Goal: Task Accomplishment & Management: Use online tool/utility

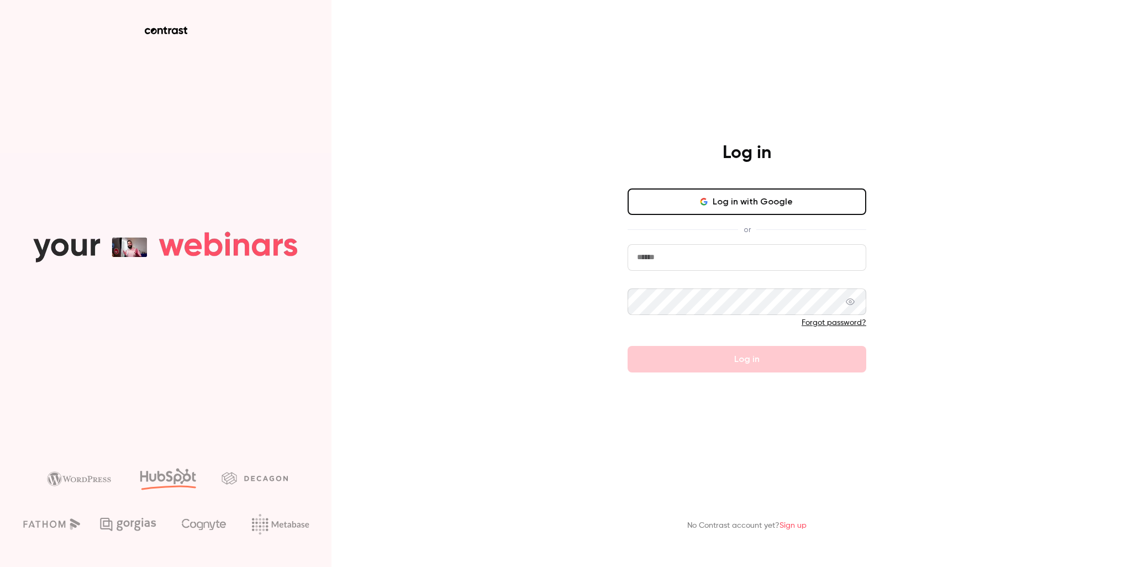
type input "**********"
click at [745, 359] on form "**********" at bounding box center [746, 308] width 239 height 128
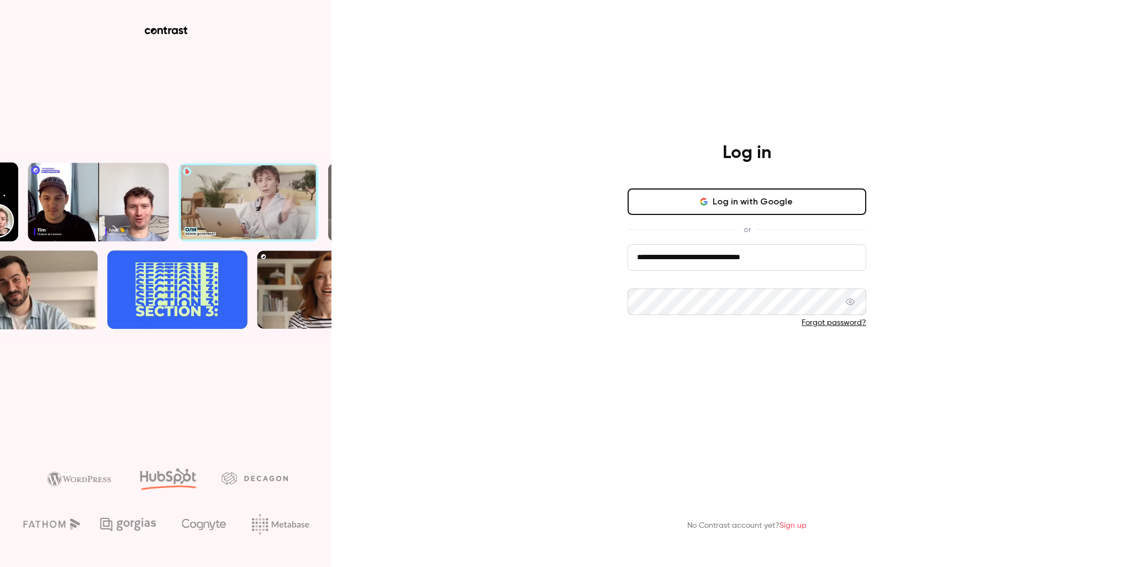
click at [751, 357] on button "Log in" at bounding box center [746, 359] width 239 height 27
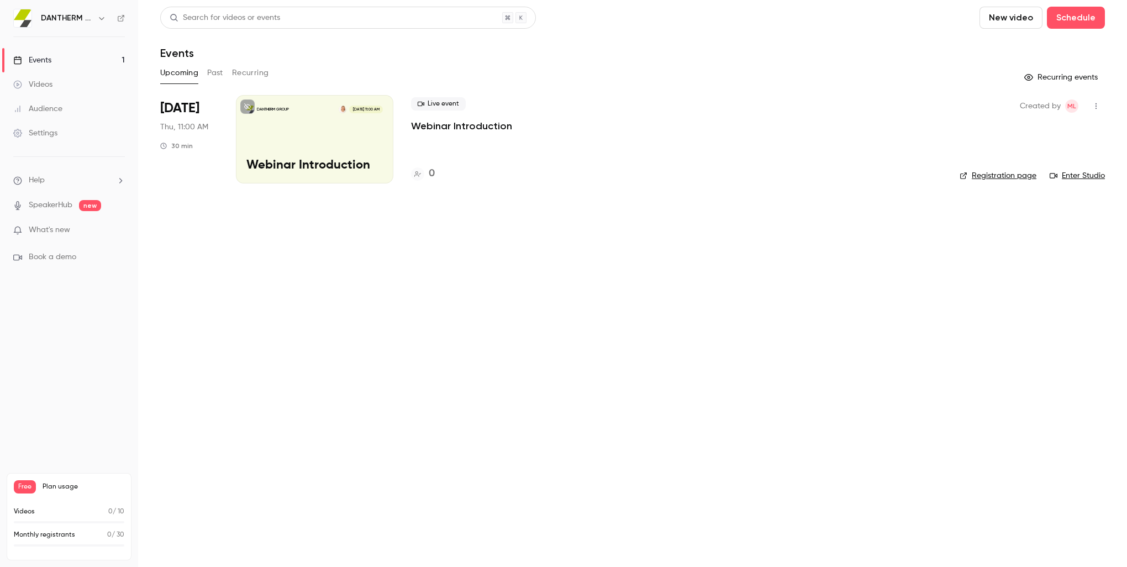
click at [465, 348] on main "Search for videos or events New video Schedule Events Upcoming Past Recurring R…" at bounding box center [632, 283] width 989 height 567
click at [246, 103] on button at bounding box center [247, 106] width 14 height 14
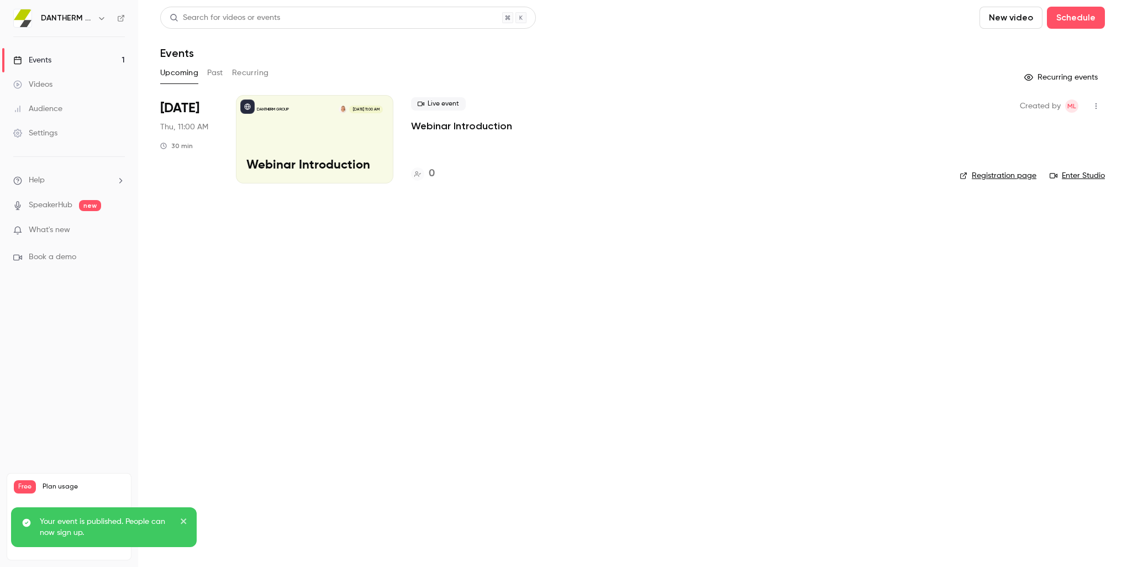
click at [183, 520] on icon "close" at bounding box center [184, 520] width 8 height 9
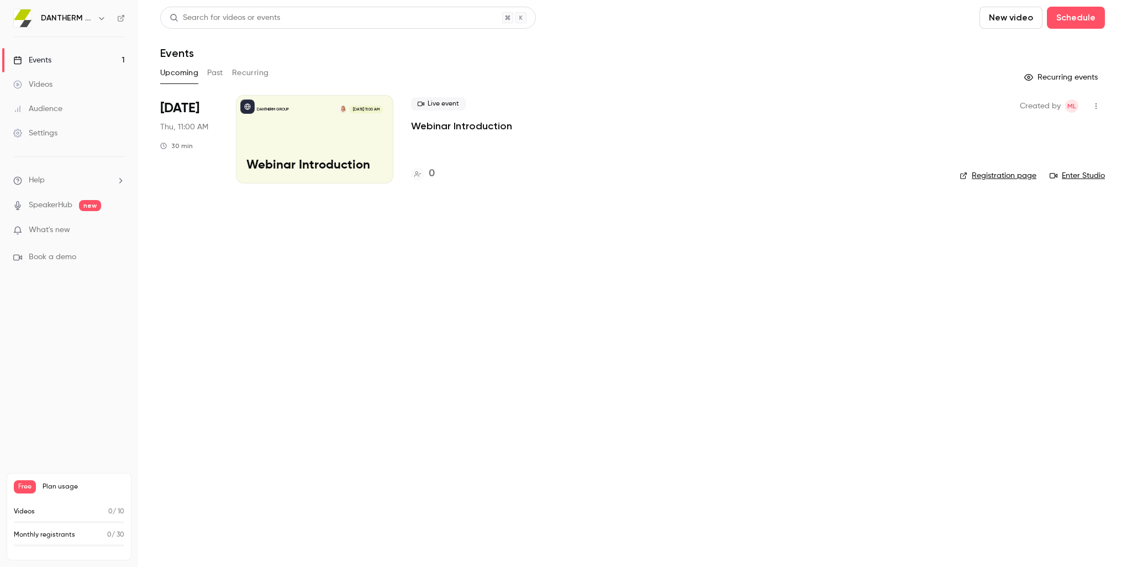
click at [323, 147] on div "DANTHERM GROUP [DATE] 11:00 AM Webinar Introduction" at bounding box center [314, 139] width 157 height 88
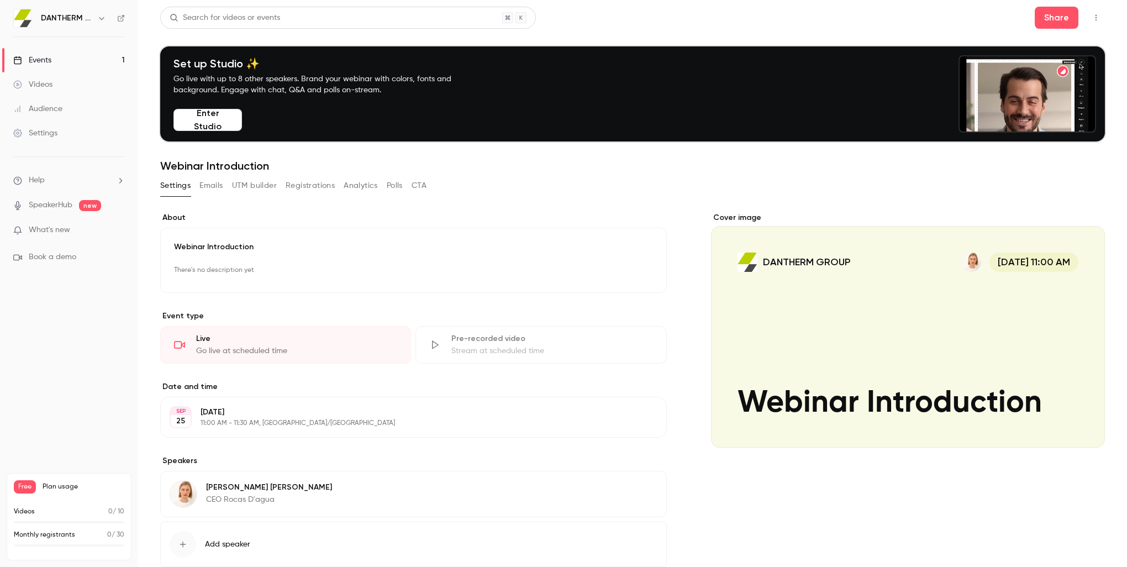
click at [225, 117] on button "Enter Studio" at bounding box center [207, 120] width 68 height 22
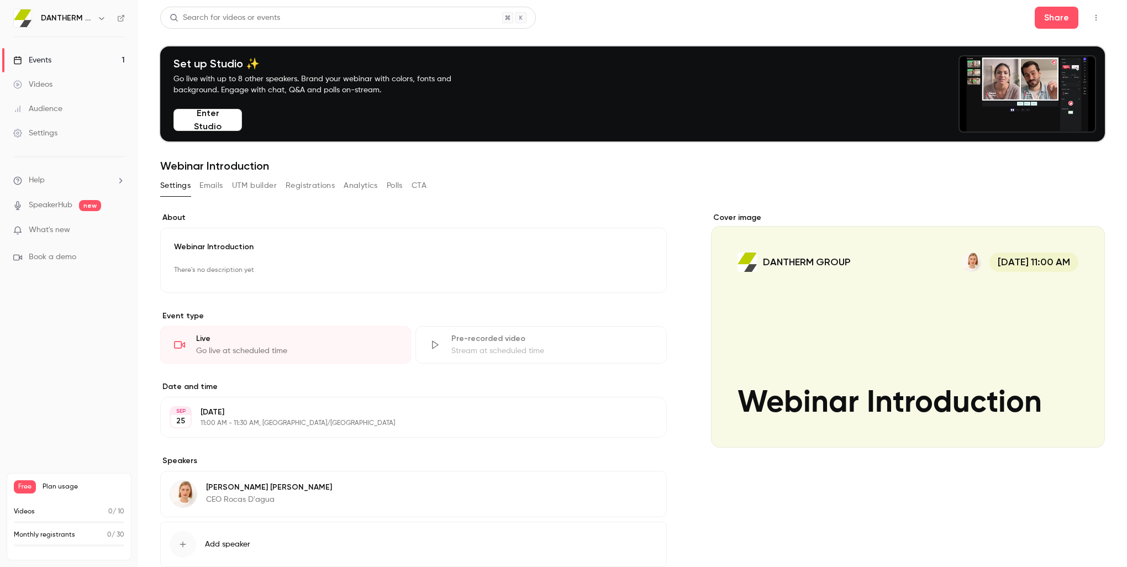
click at [251, 342] on div "Live" at bounding box center [296, 338] width 201 height 11
click at [1045, 8] on button "Share" at bounding box center [1056, 18] width 44 height 22
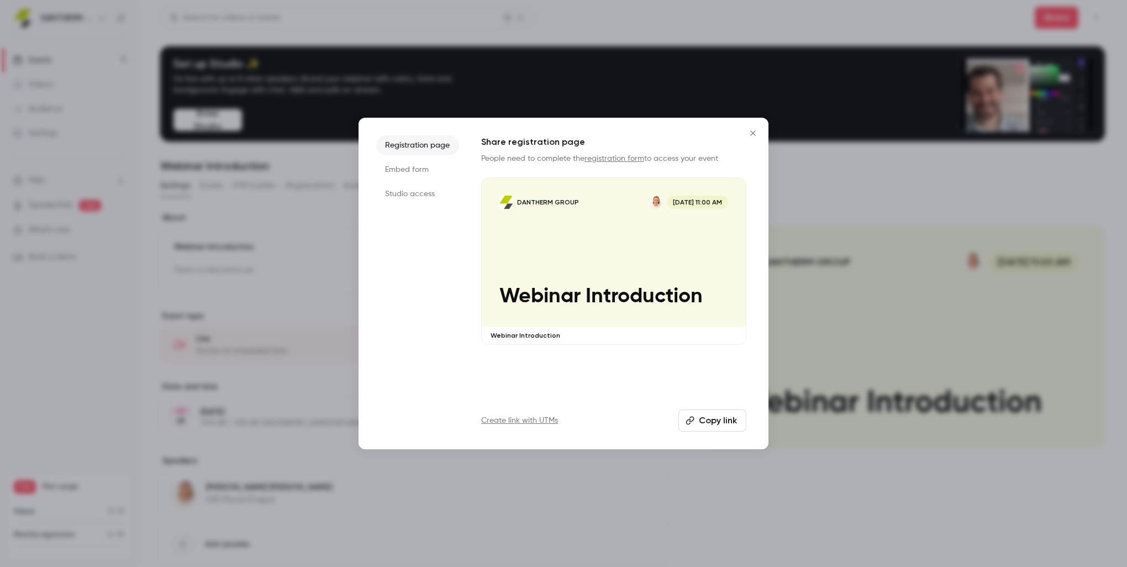
click at [419, 168] on li "Embed form" at bounding box center [417, 170] width 83 height 20
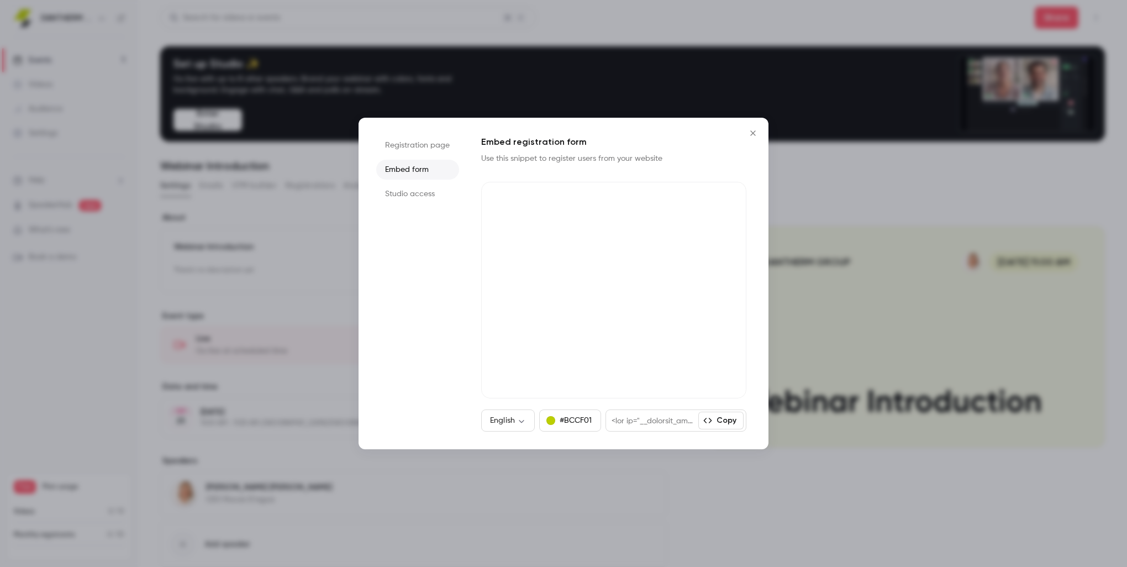
click at [422, 193] on li "Studio access" at bounding box center [417, 194] width 83 height 20
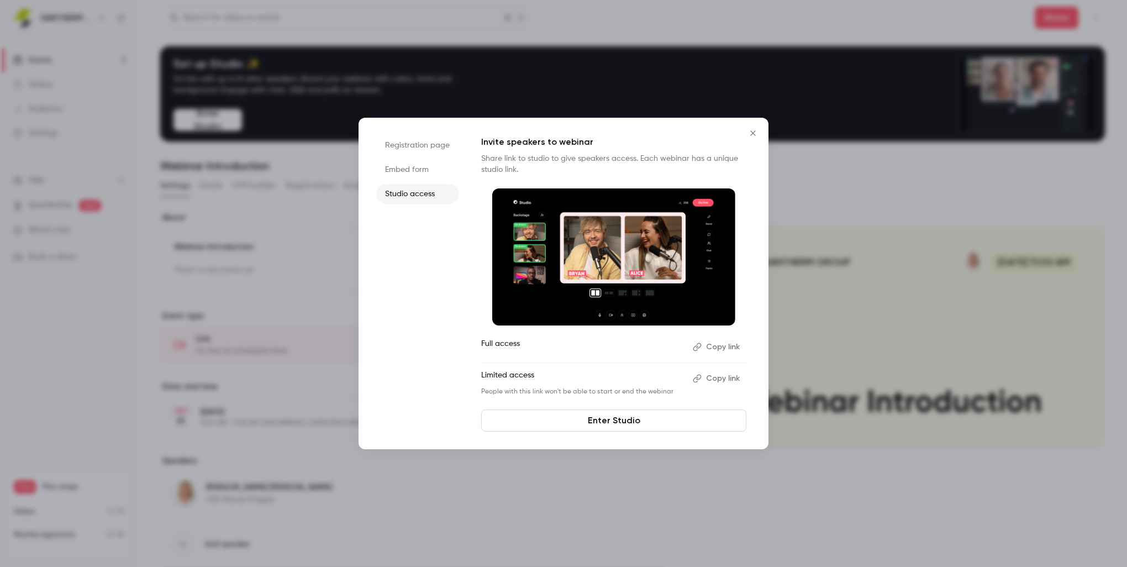
click at [712, 377] on button "Copy link" at bounding box center [717, 378] width 58 height 18
click at [753, 129] on icon "Close" at bounding box center [752, 133] width 13 height 9
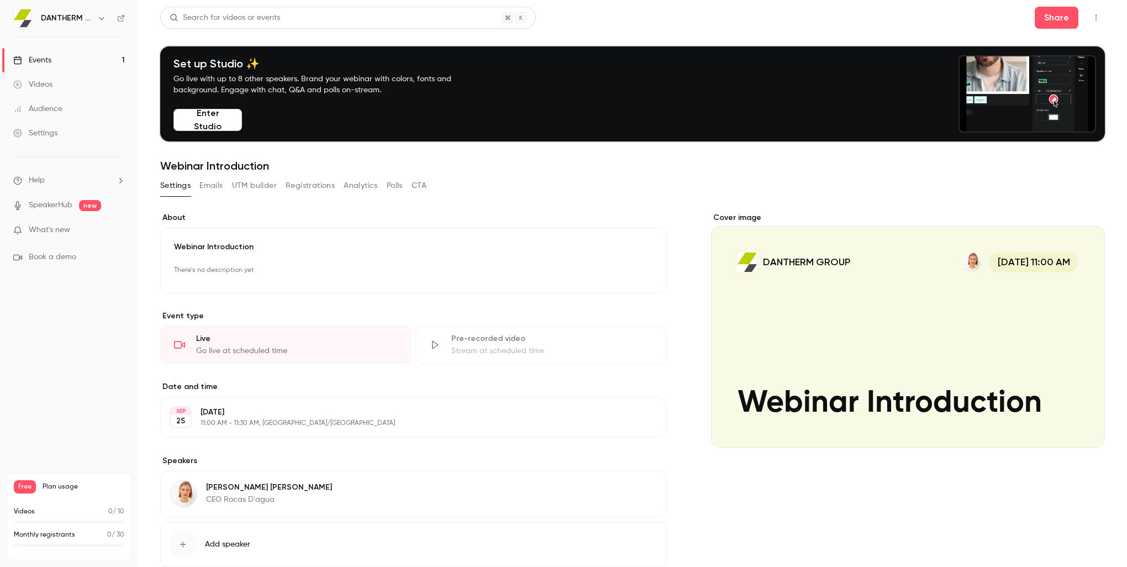
scroll to position [67, 0]
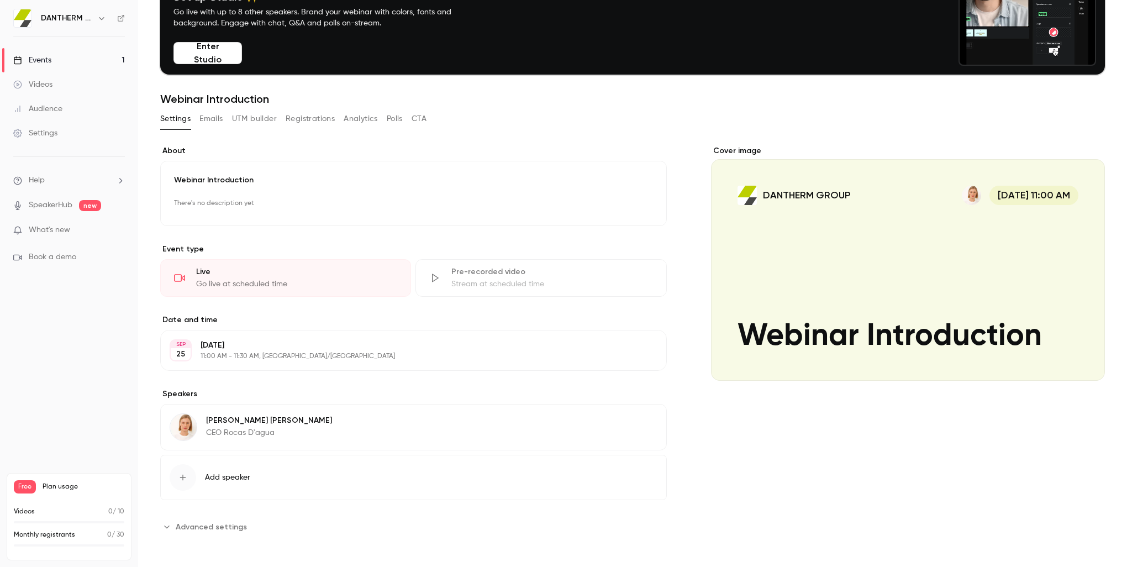
click at [214, 521] on span "Advanced settings" at bounding box center [211, 527] width 71 height 12
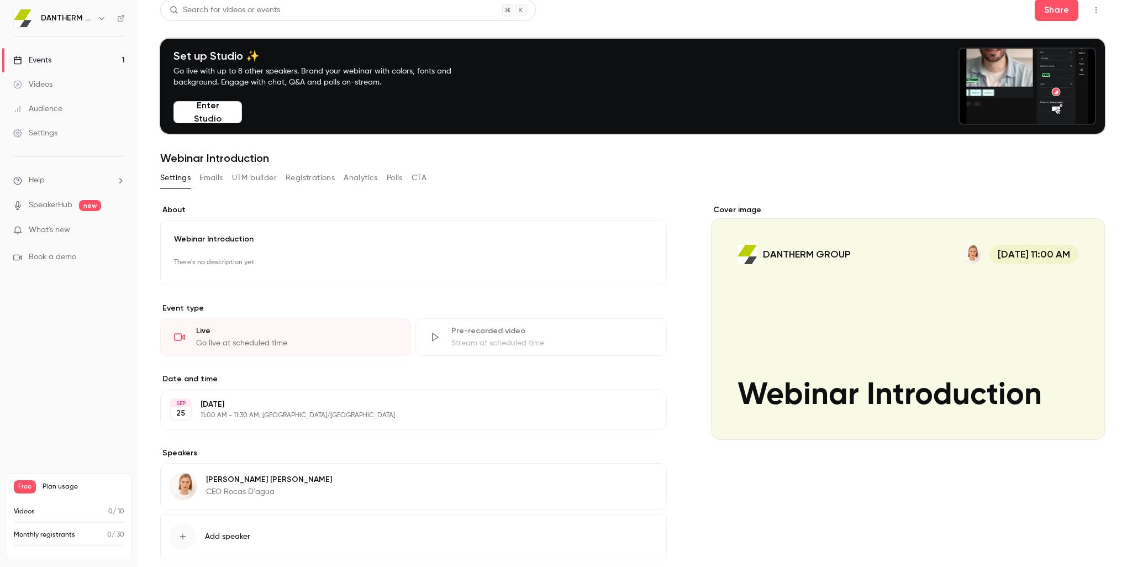
scroll to position [0, 0]
